Goal: Entertainment & Leisure: Consume media (video, audio)

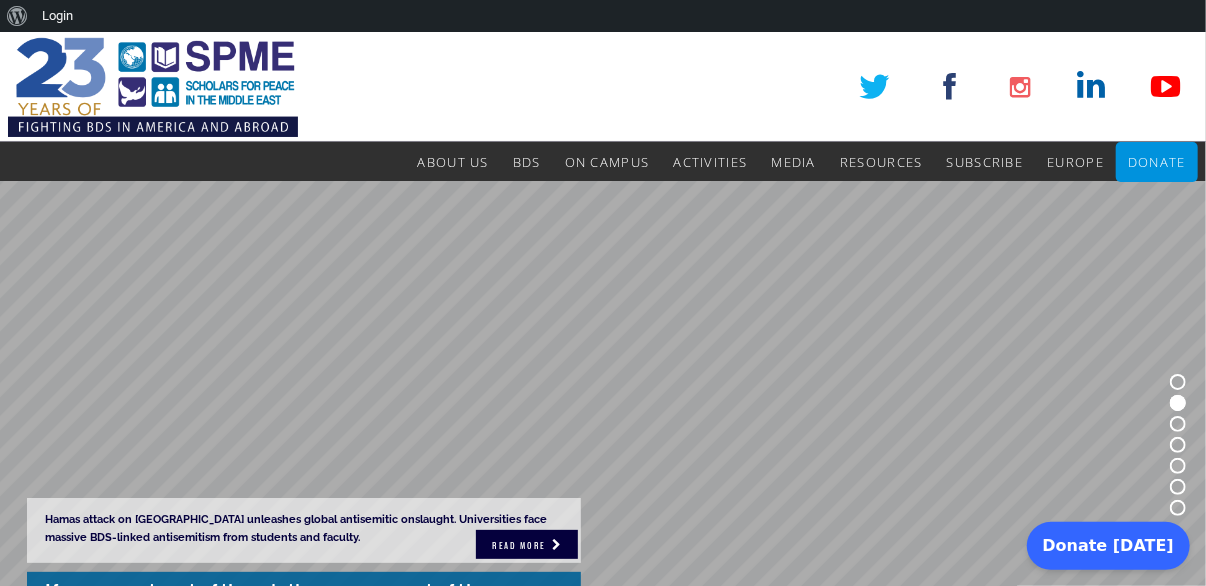
click at [198, 63] on img at bounding box center [153, 87] width 290 height 110
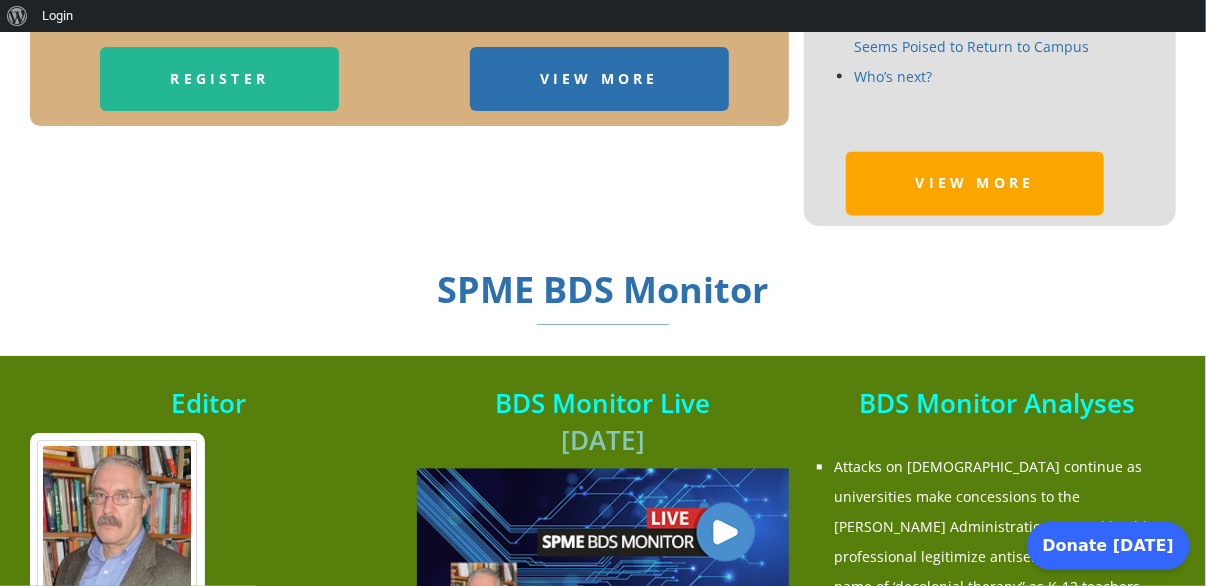
scroll to position [1682, 0]
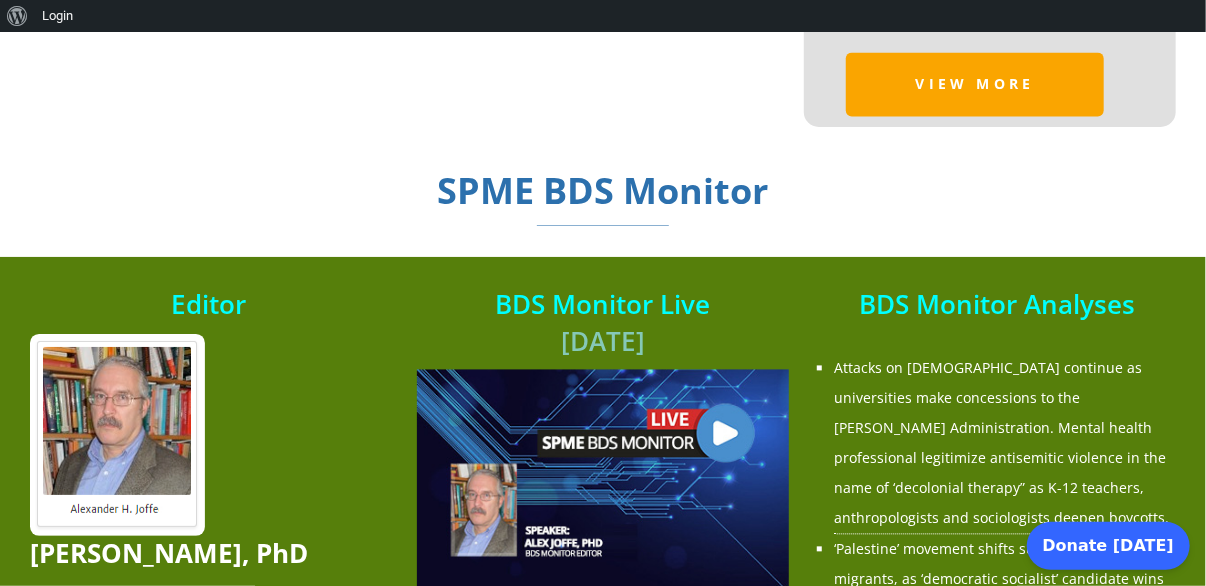
click at [726, 407] on img at bounding box center [603, 480] width 372 height 221
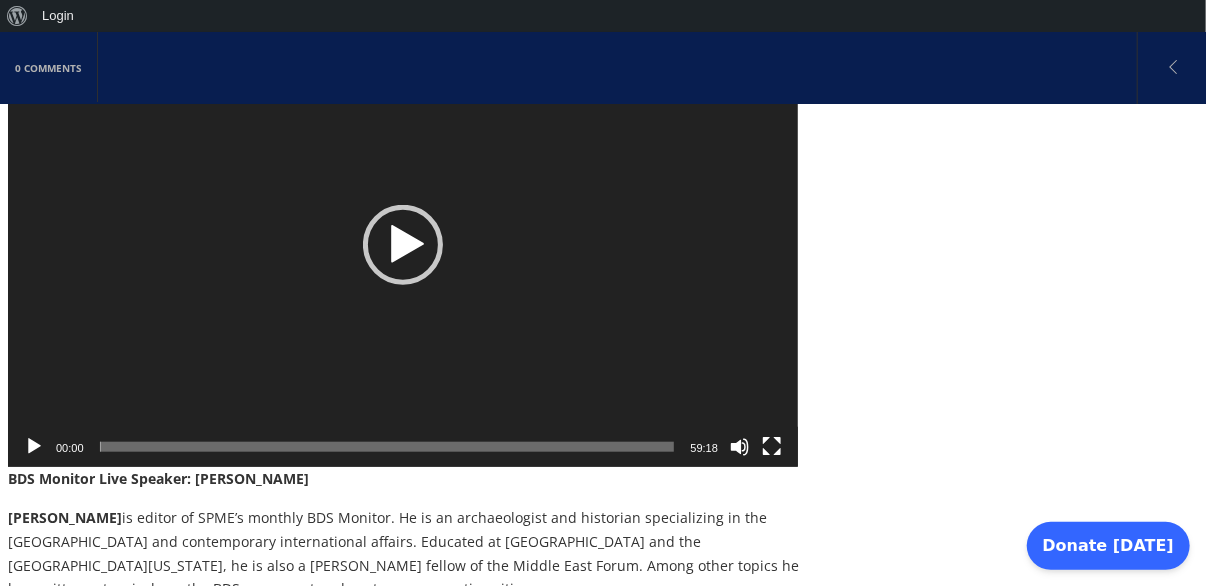
scroll to position [619, 0]
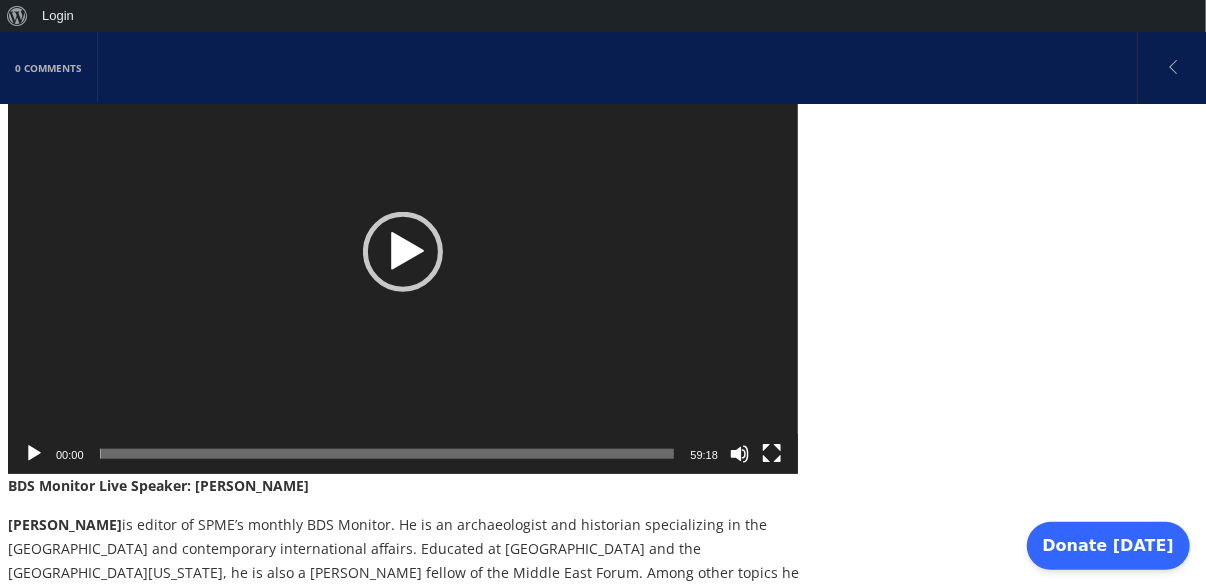
click at [392, 229] on div "Play" at bounding box center [403, 252] width 80 height 80
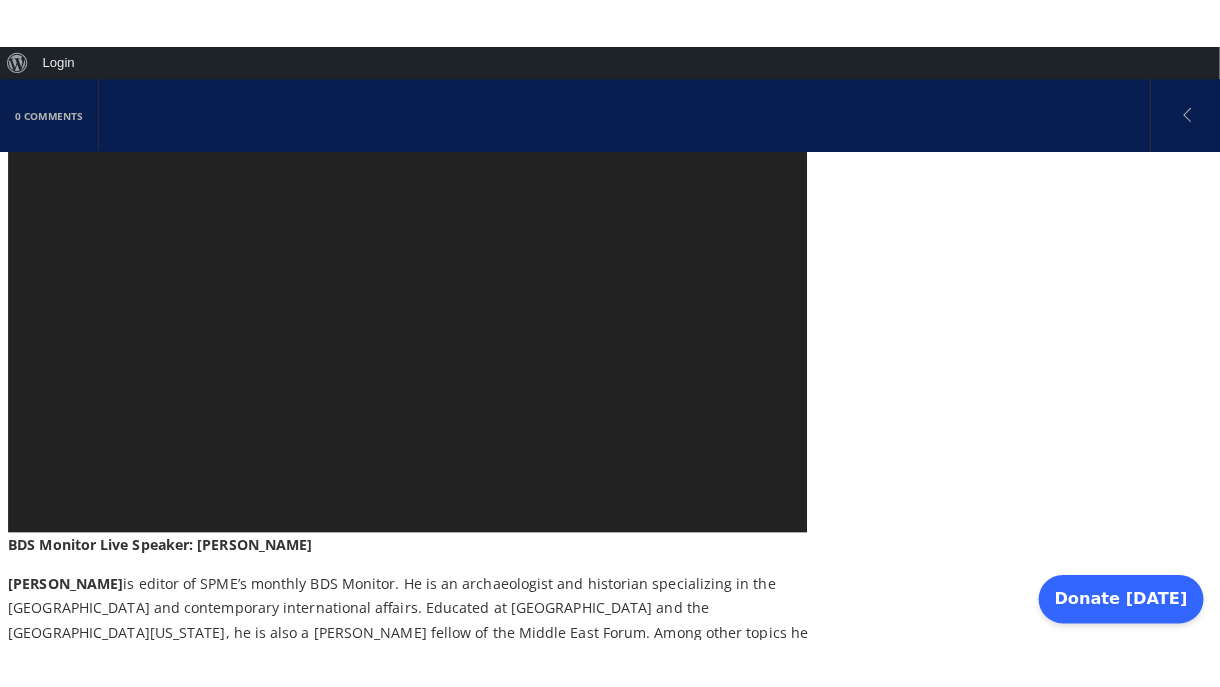
scroll to position [505, 0]
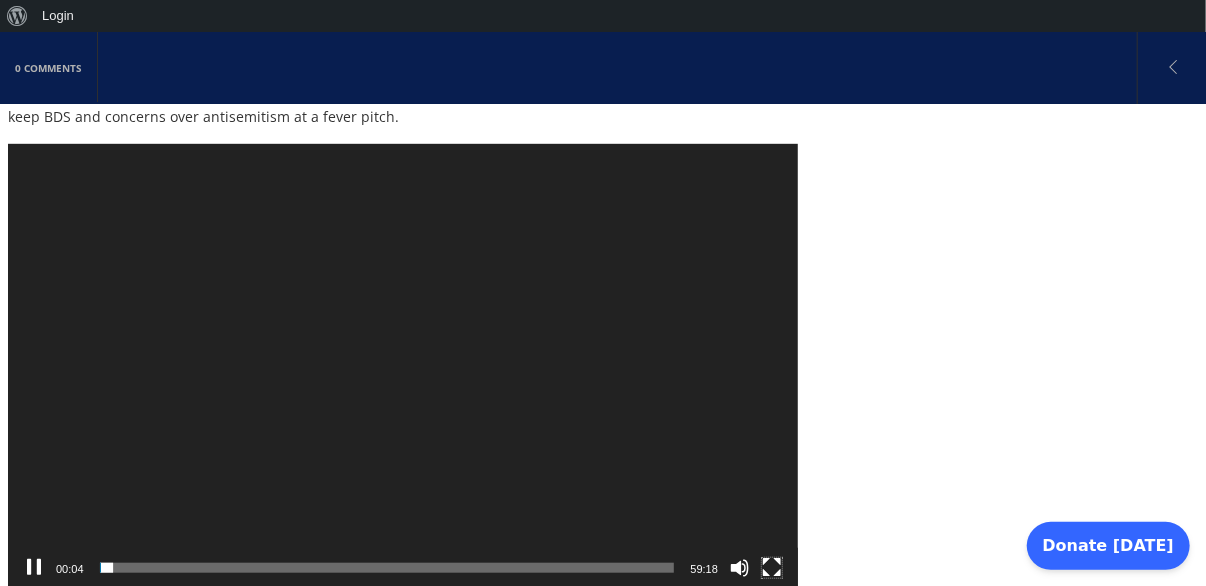
click at [764, 558] on button "Fullscreen" at bounding box center [772, 568] width 20 height 20
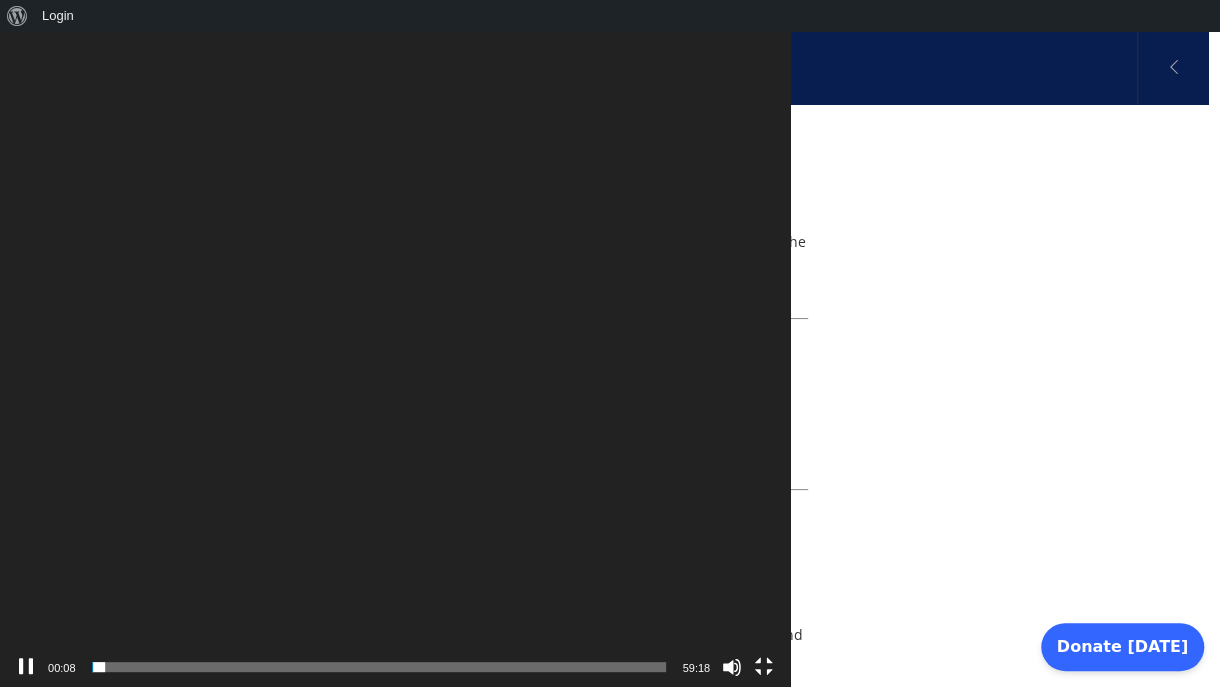
click at [774, 585] on button "Fullscreen" at bounding box center [764, 667] width 20 height 20
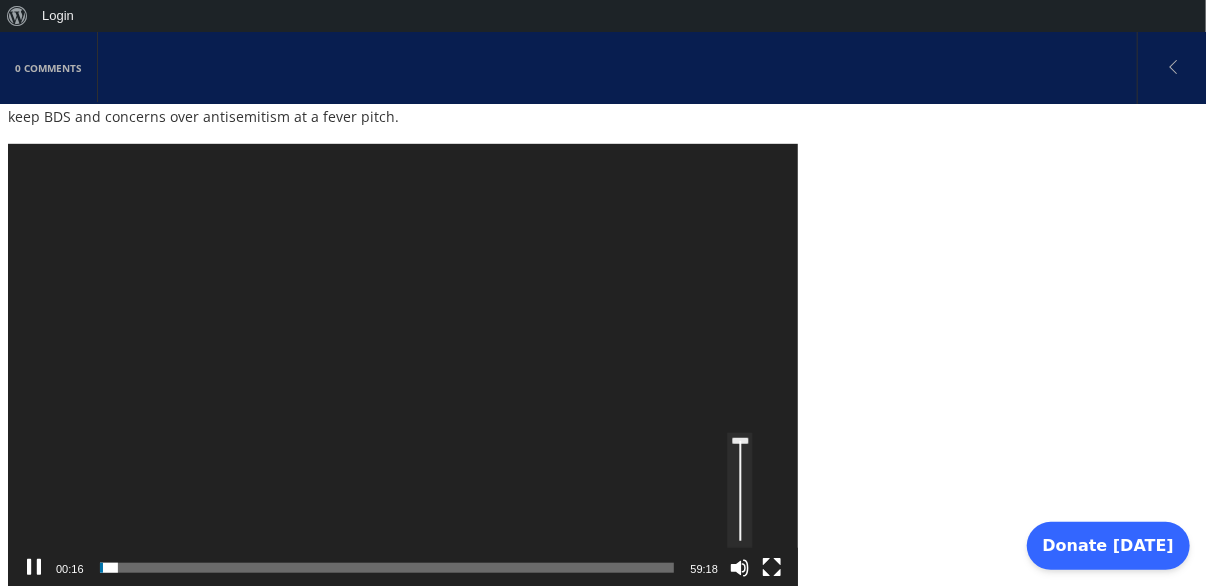
drag, startPoint x: 735, startPoint y: 430, endPoint x: 746, endPoint y: 393, distance: 38.6
click at [746, 144] on div "https://spme.org/wp-content/uploads/sites/5/2025/08/BDS-Monitor-2025-08-26.mp4 …" at bounding box center [403, 144] width 790 height 0
drag, startPoint x: 776, startPoint y: 538, endPoint x: 775, endPoint y: 608, distance: 70.0
click at [775, 558] on button "Fullscreen" at bounding box center [772, 568] width 20 height 20
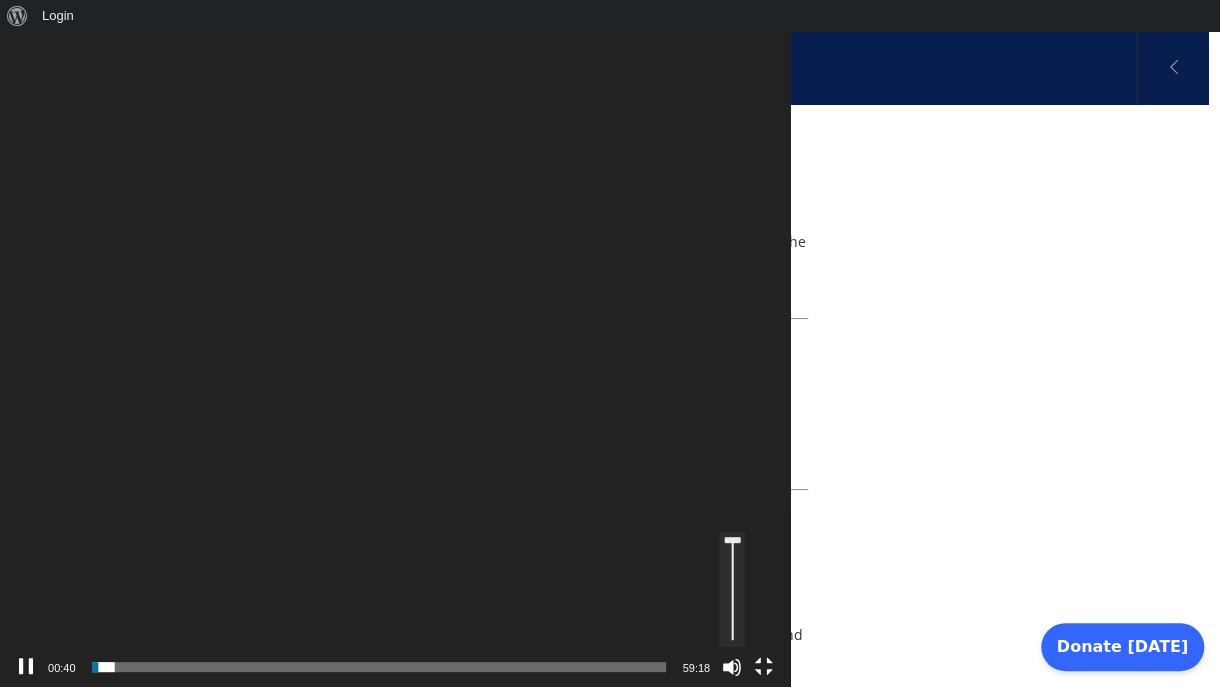
drag, startPoint x: 1163, startPoint y: 540, endPoint x: 1163, endPoint y: 523, distance: 17.0
click at [790, 0] on div "https://spme.org/wp-content/uploads/sites/5/2025/08/BDS-Monitor-2025-08-26.mp4 …" at bounding box center [395, 0] width 790 height 0
click at [624, 361] on video "https://spme.org/wp-content/uploads/sites/5/2025/08/BDS-Monitor-2025-08-26.mp4" at bounding box center [395, 343] width 790 height 687
